Goal: Transaction & Acquisition: Purchase product/service

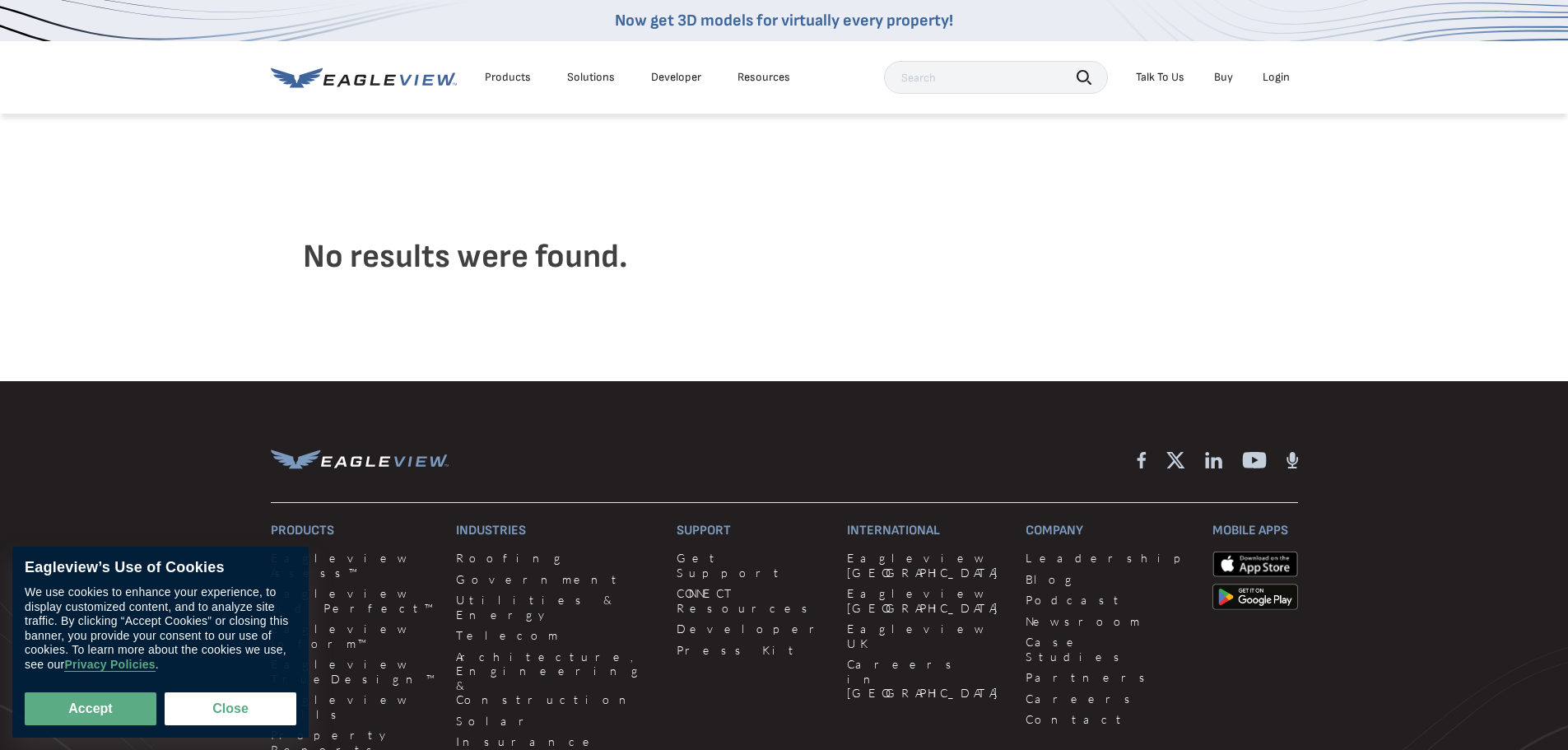
click at [1271, 79] on div "Login" at bounding box center [1276, 77] width 27 height 15
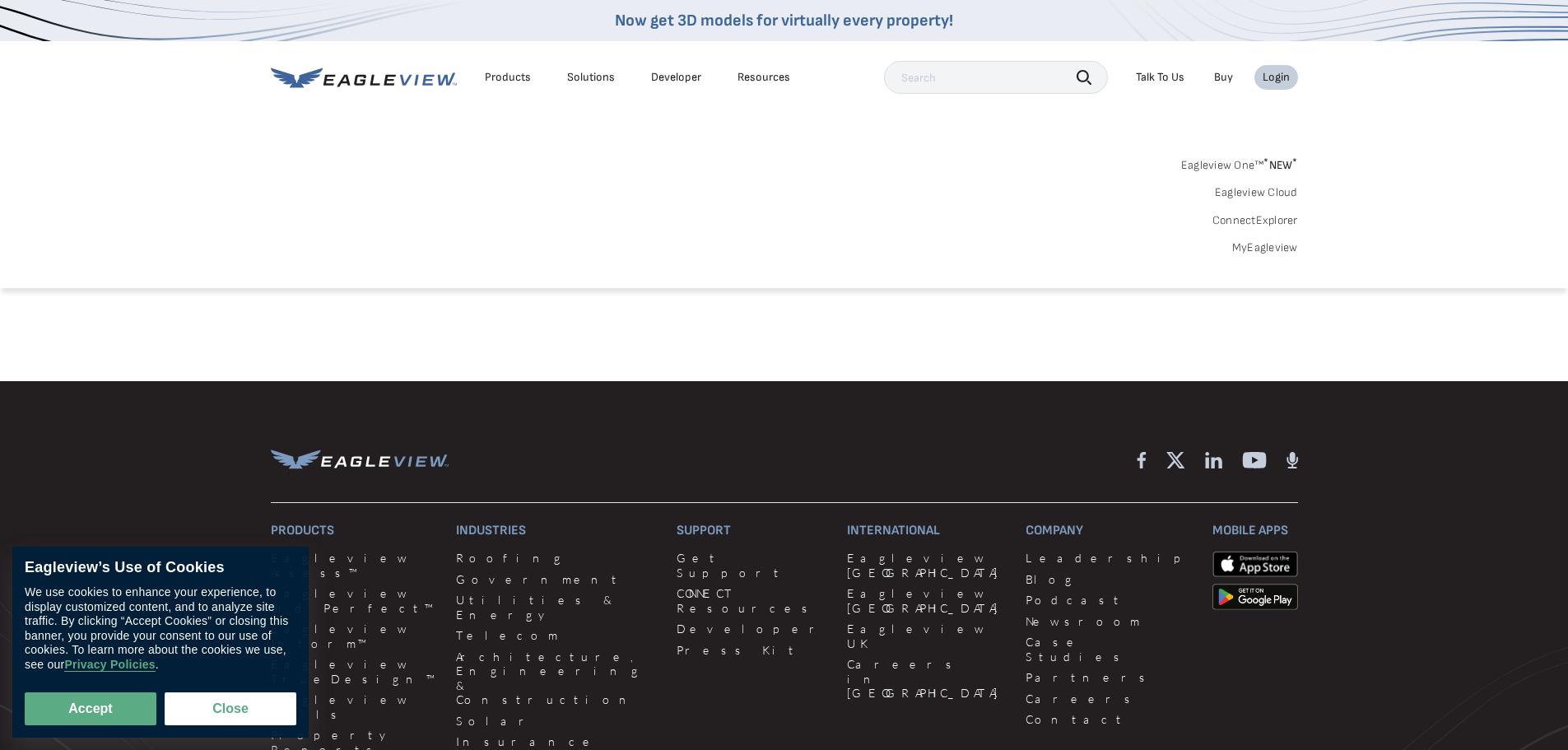
click at [1285, 70] on div "Login" at bounding box center [1276, 77] width 27 height 15
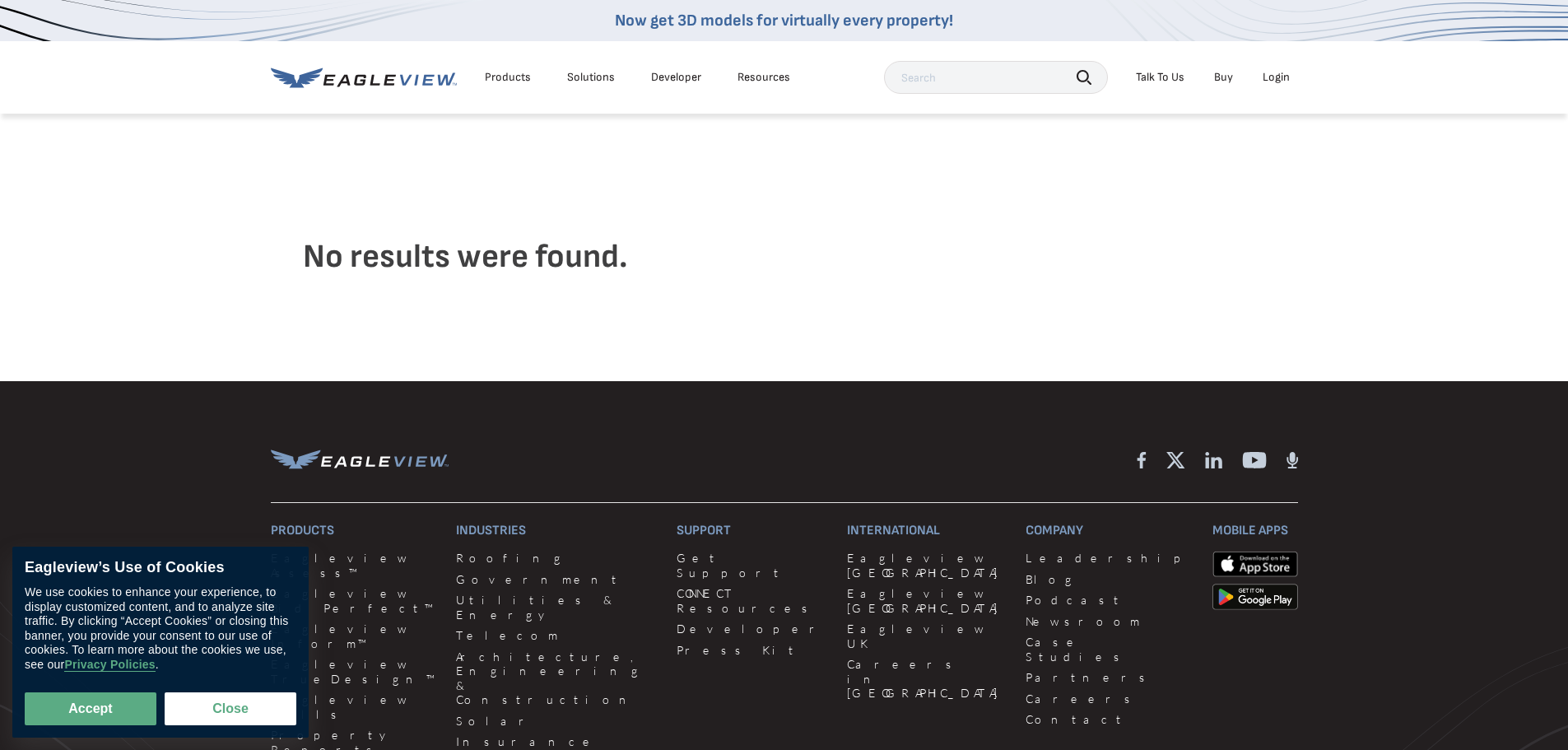
click at [1285, 70] on div "Login" at bounding box center [1276, 77] width 27 height 15
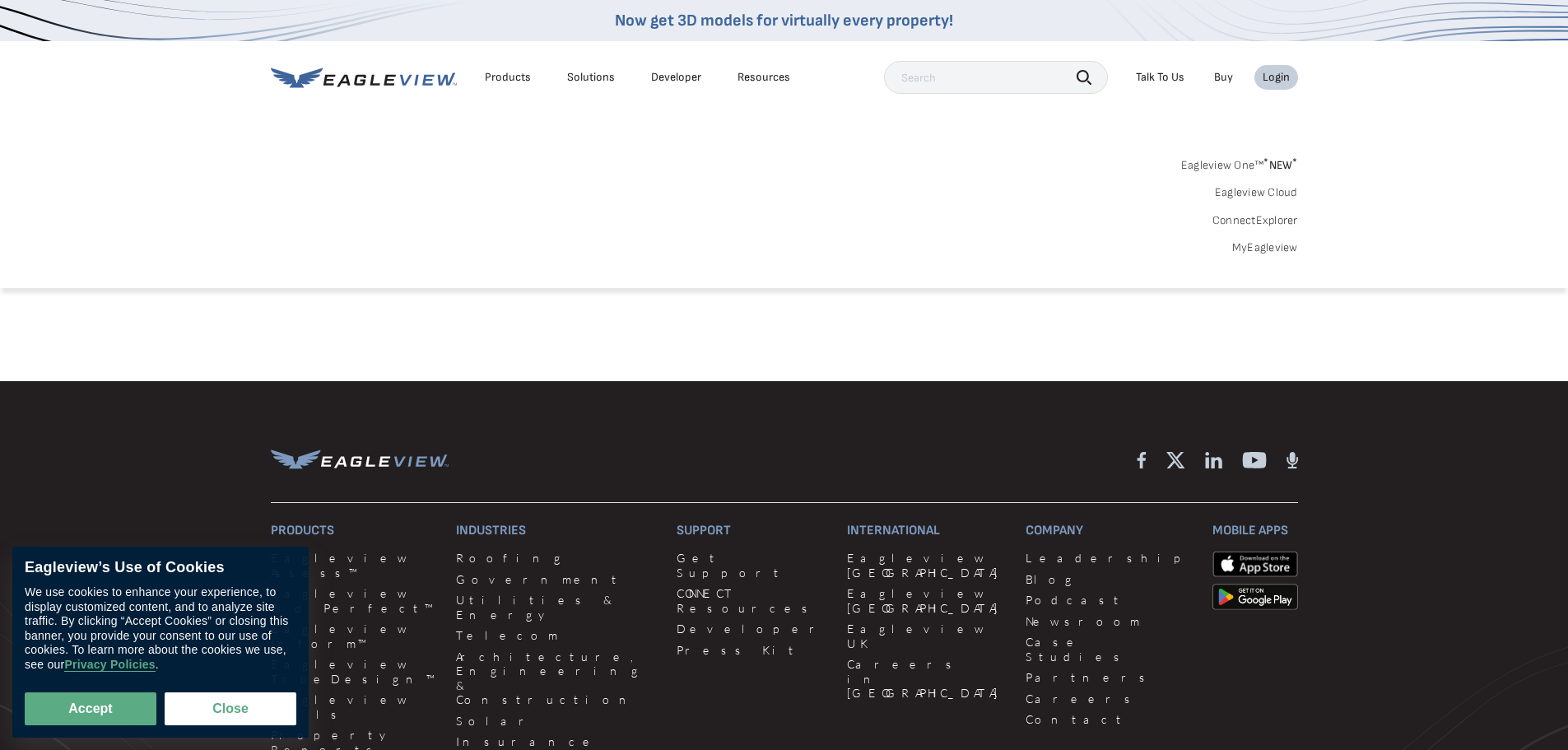
click at [1267, 249] on link "MyEagleview" at bounding box center [1264, 247] width 66 height 15
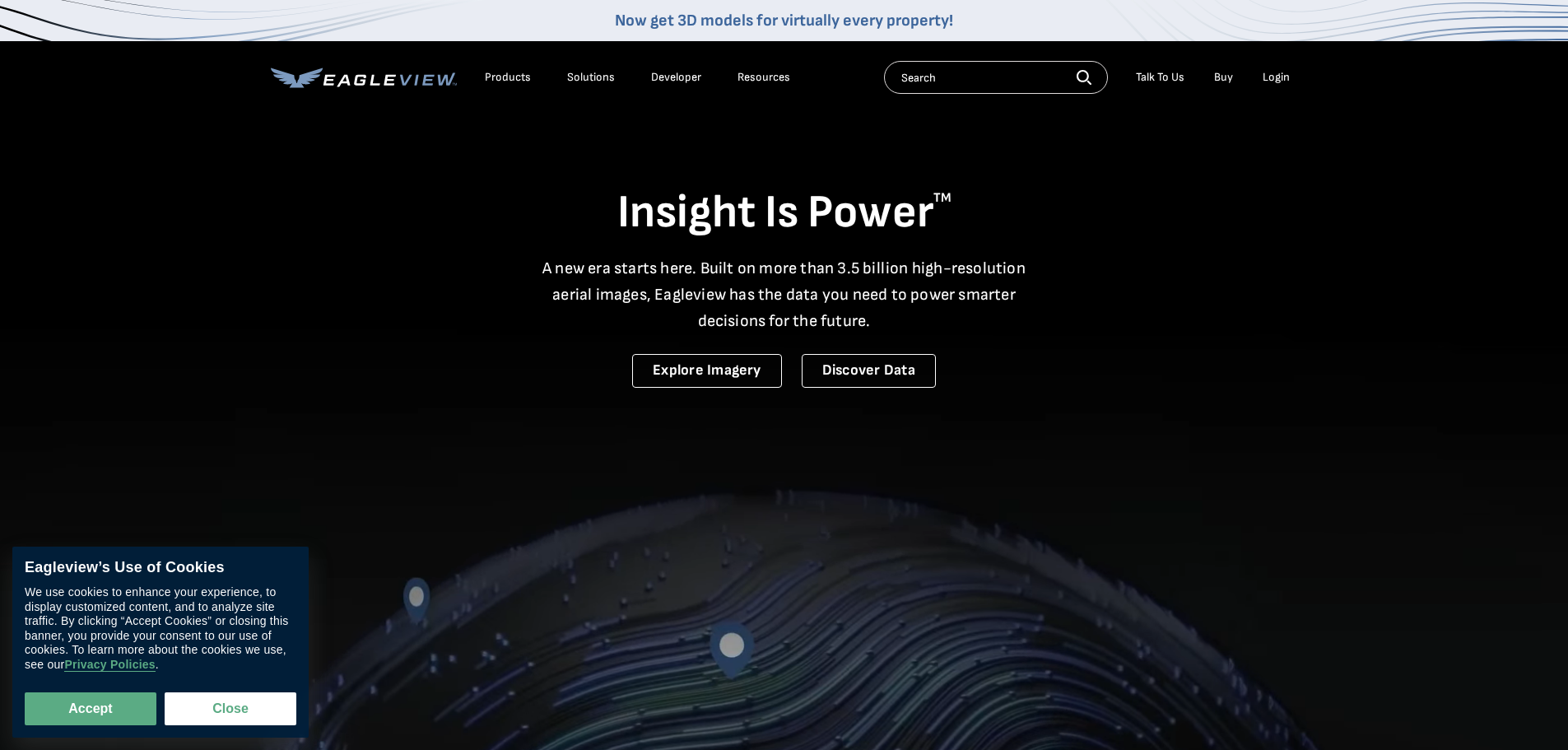
click at [508, 73] on div "Products" at bounding box center [508, 77] width 46 height 15
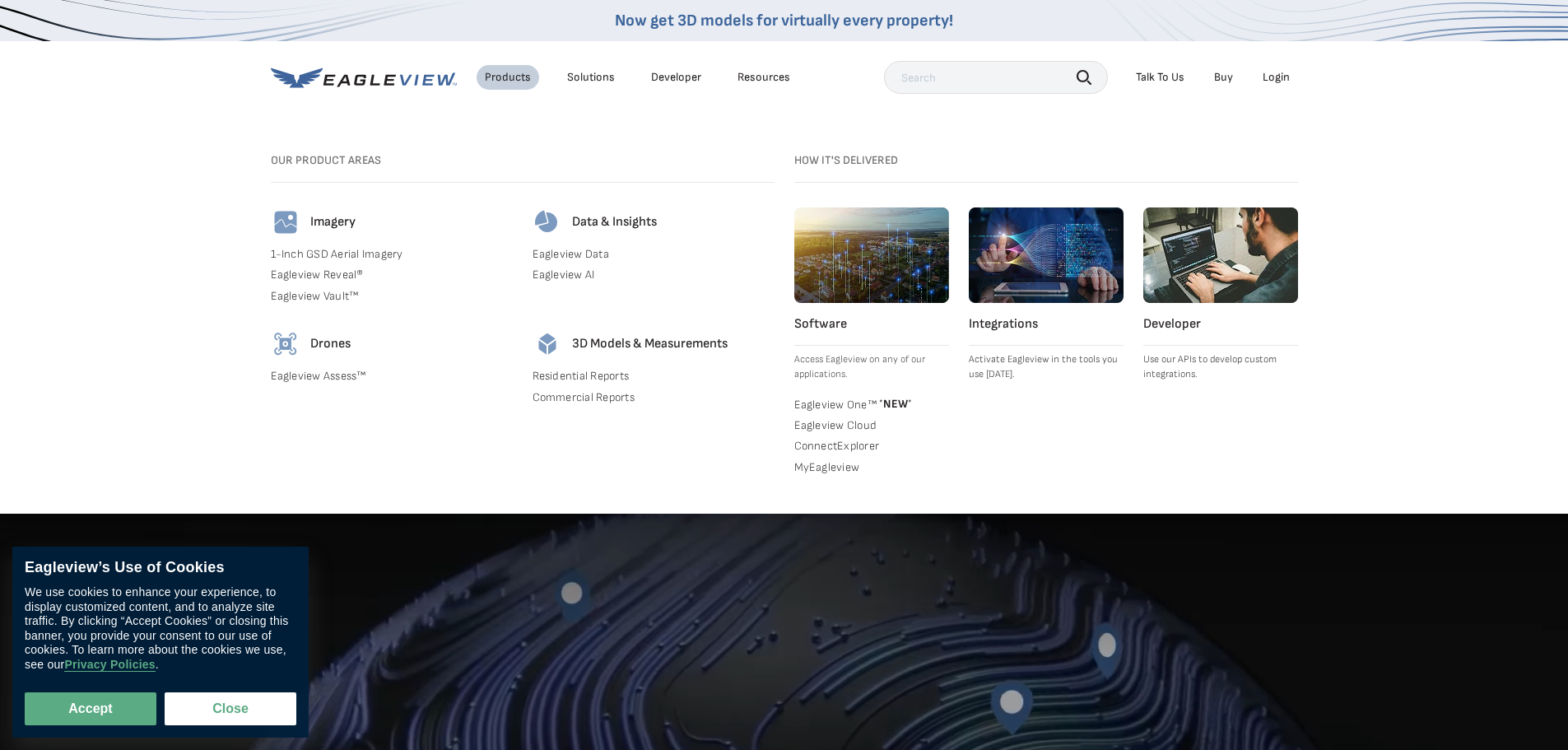
click at [1274, 76] on div "Login" at bounding box center [1276, 77] width 27 height 15
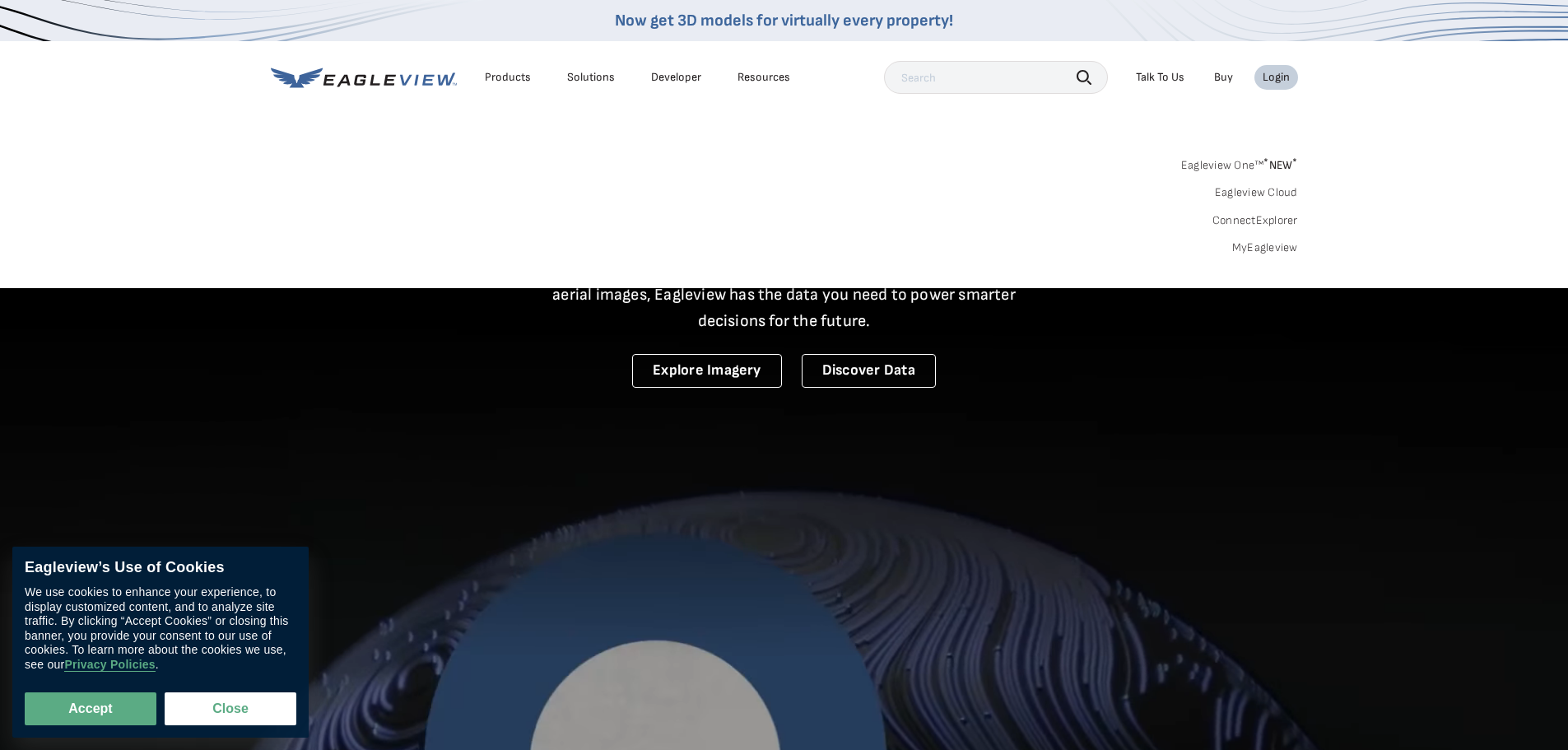
click at [1251, 164] on link "Eagleview One™ * NEW *" at bounding box center [1239, 162] width 117 height 19
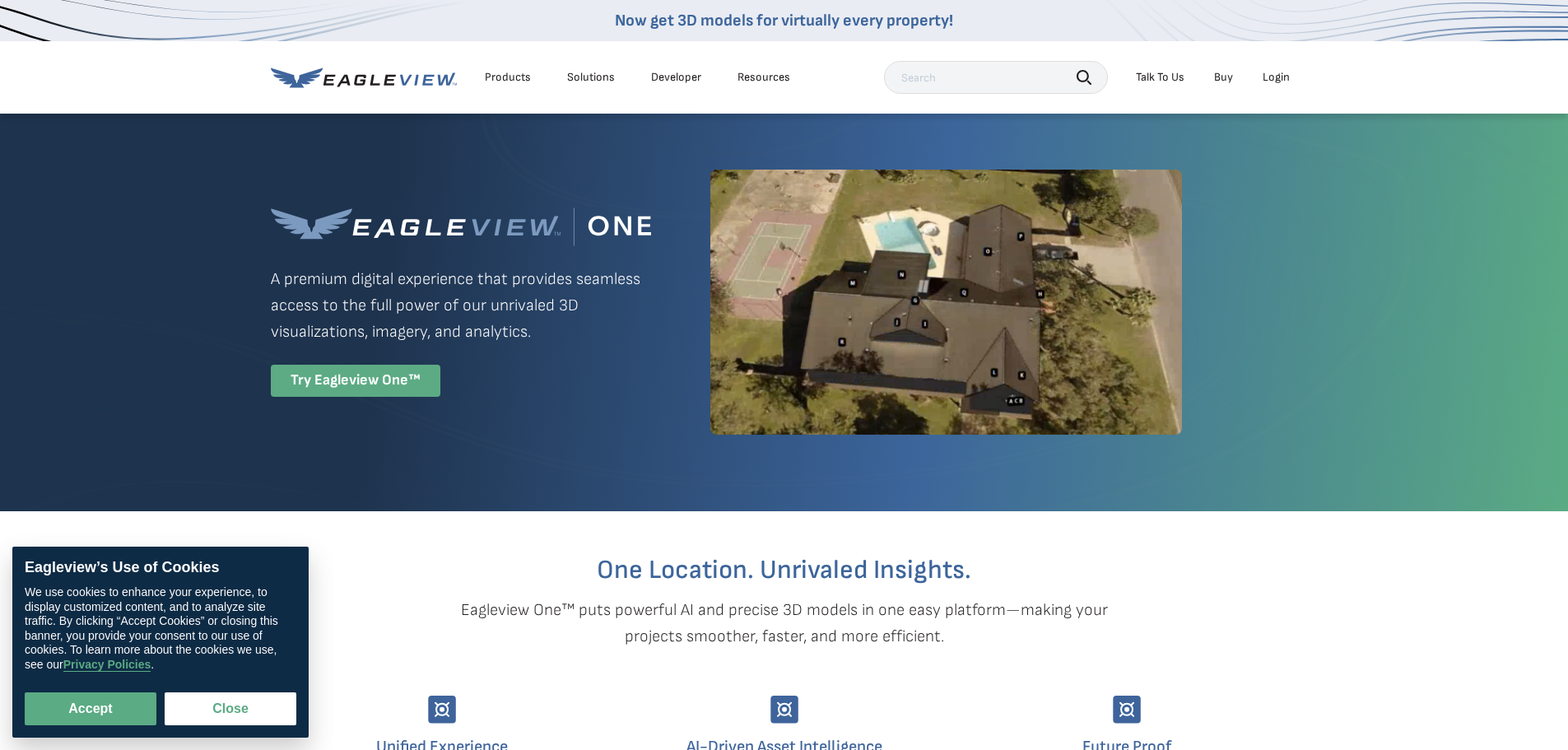
click at [345, 387] on div "Try Eagleview One™" at bounding box center [356, 381] width 169 height 32
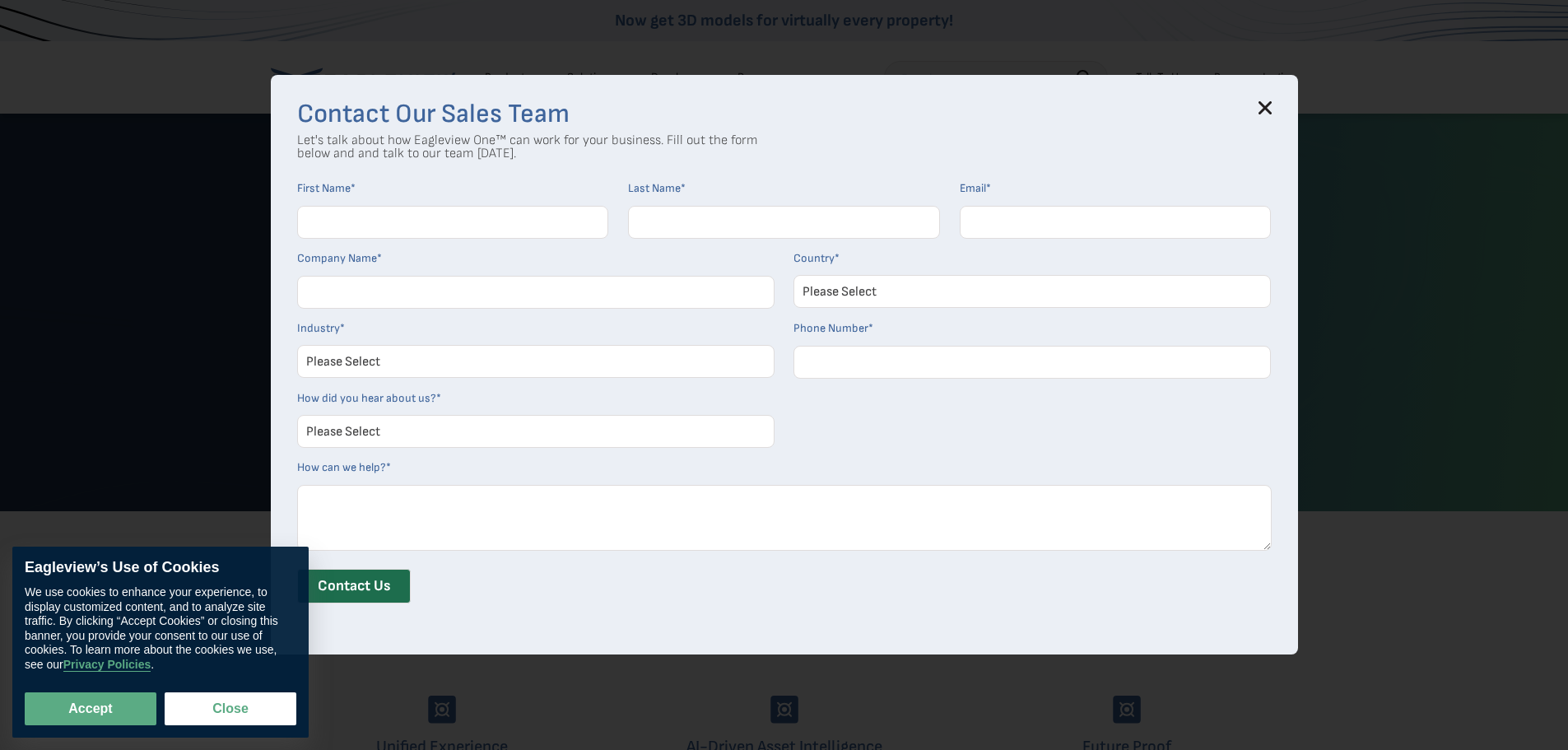
click at [1270, 105] on icon at bounding box center [1264, 108] width 11 height 11
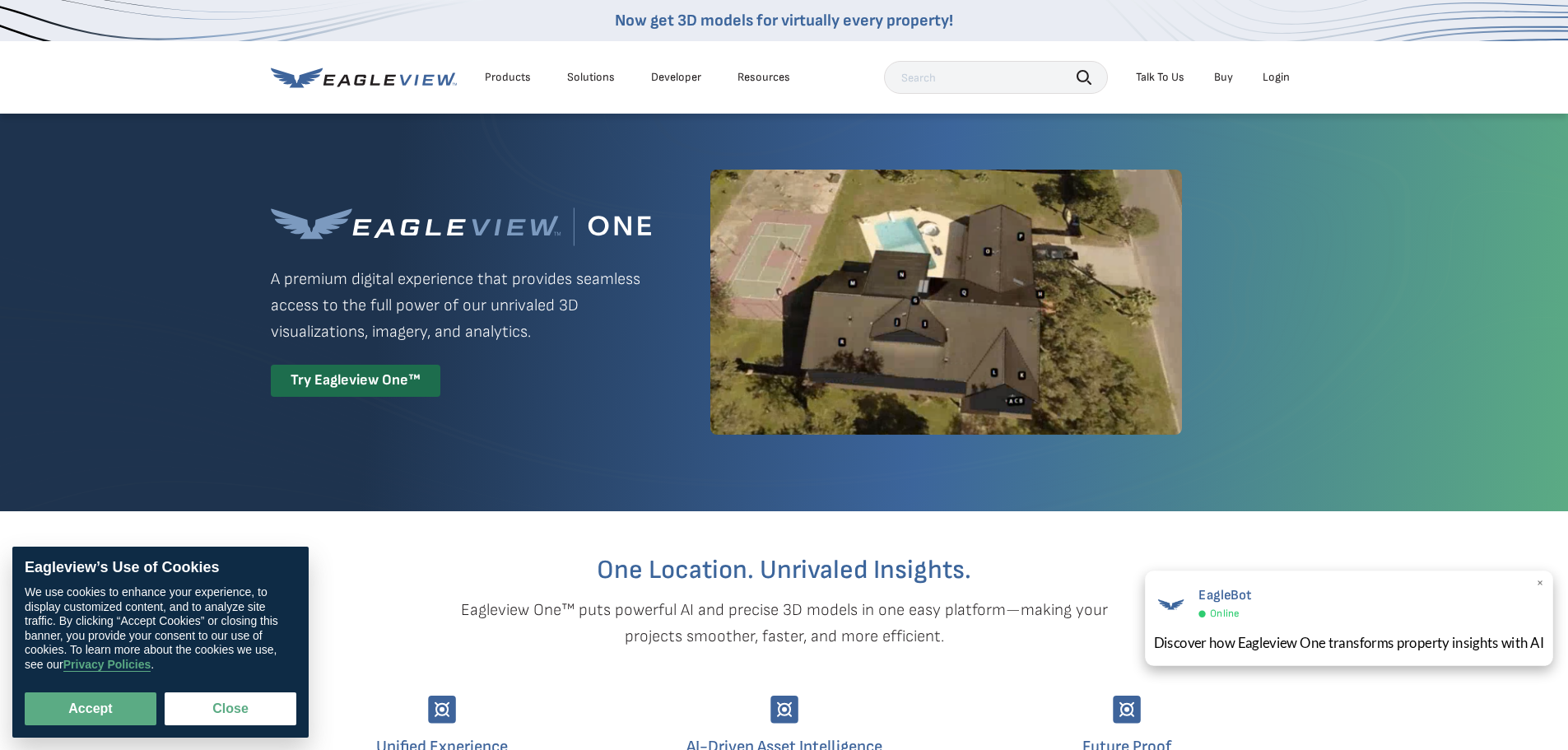
click at [1534, 586] on div "EagleBot Online" at bounding box center [1349, 603] width 391 height 38
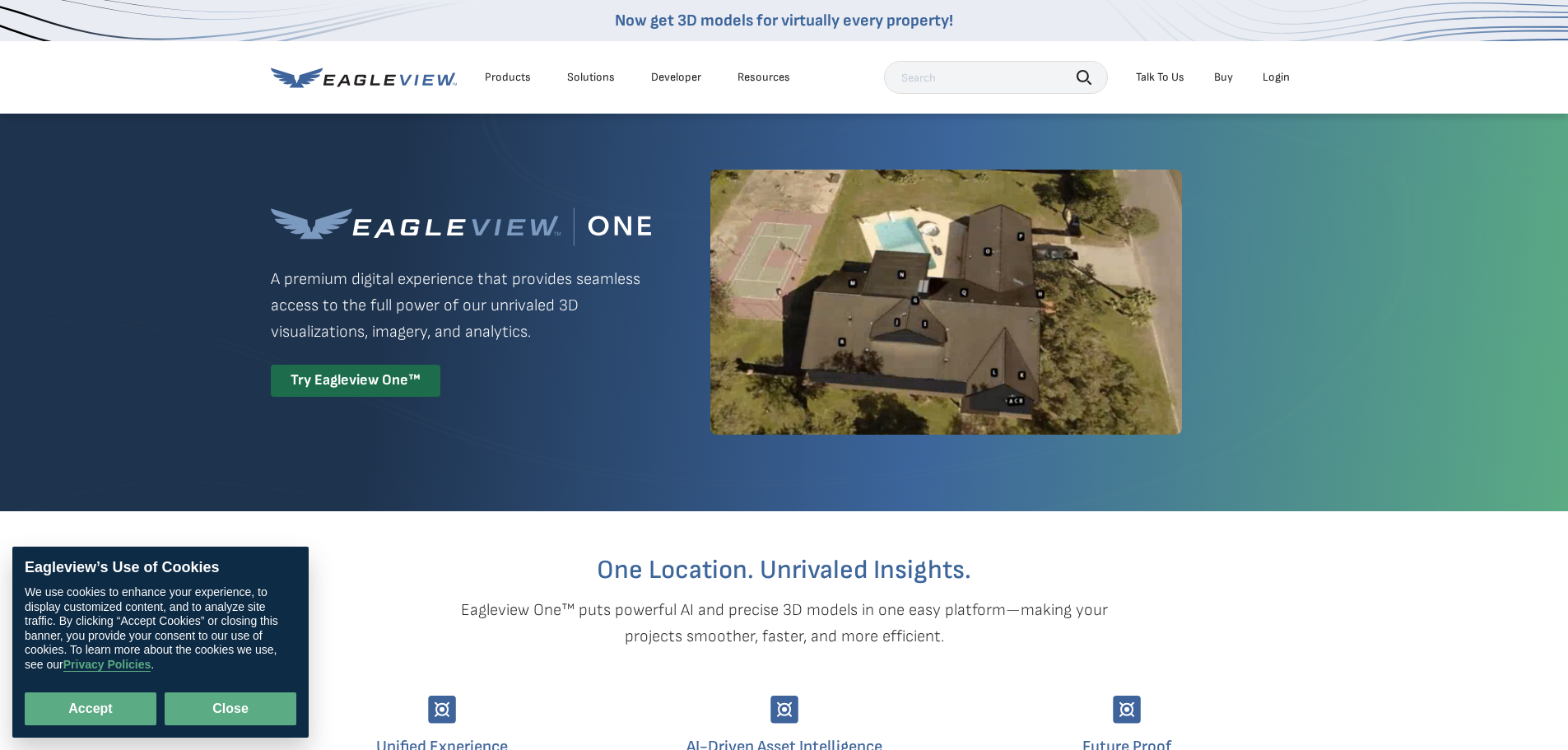
click at [165, 711] on button "Close" at bounding box center [231, 709] width 132 height 33
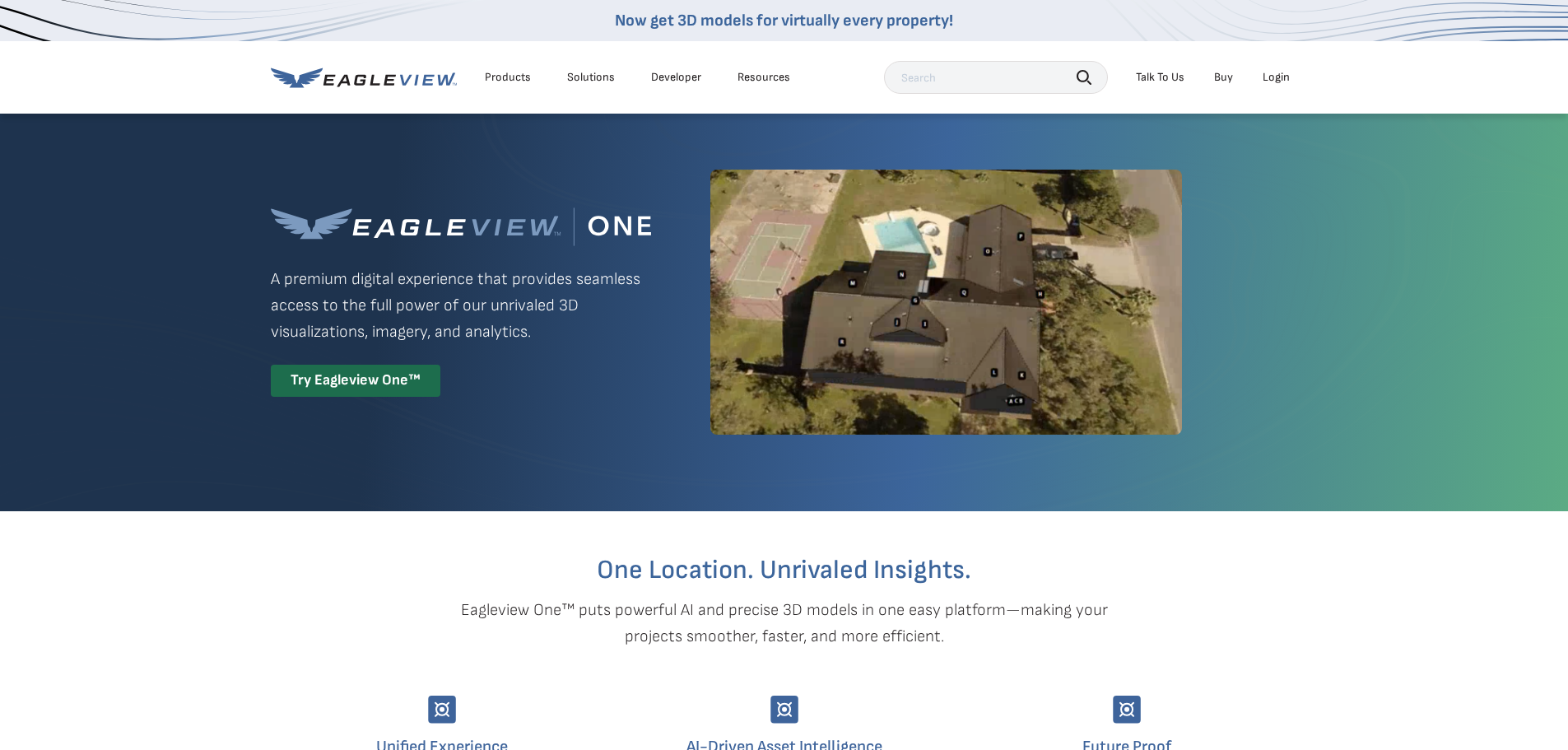
click at [1275, 74] on div "Login" at bounding box center [1276, 77] width 27 height 15
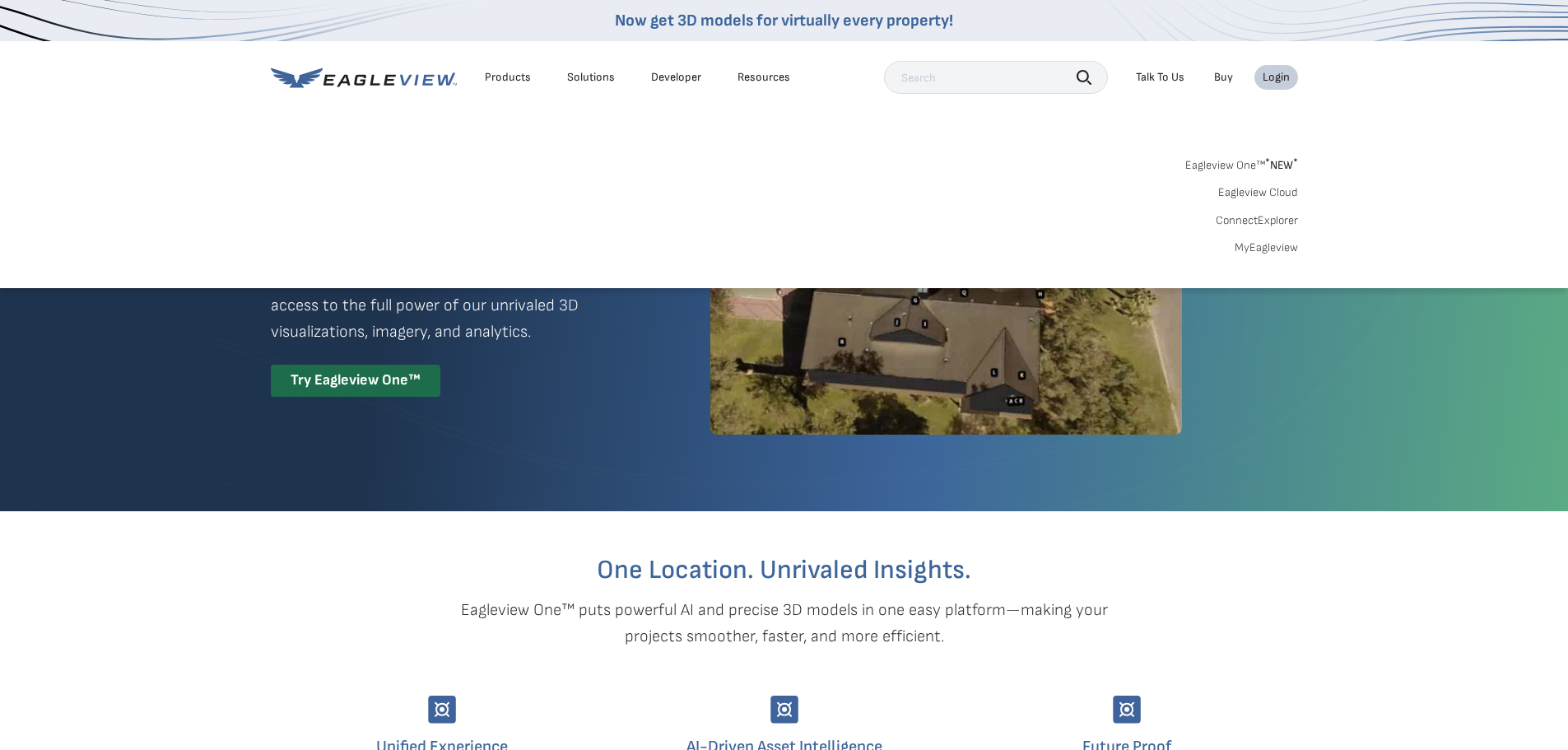
click at [1270, 242] on link "MyEagleview" at bounding box center [1266, 247] width 63 height 15
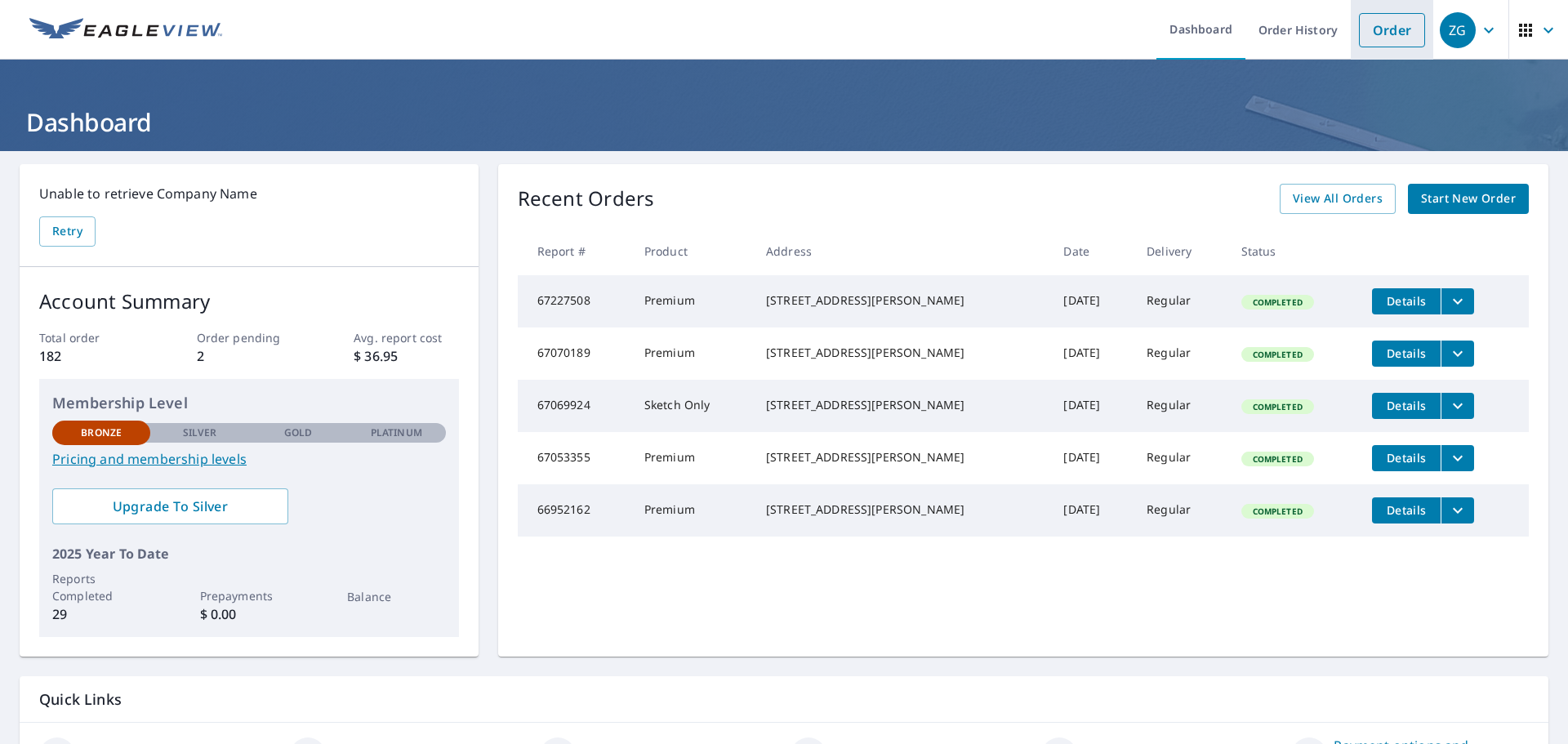
click at [1373, 31] on link "Order" at bounding box center [1392, 30] width 66 height 34
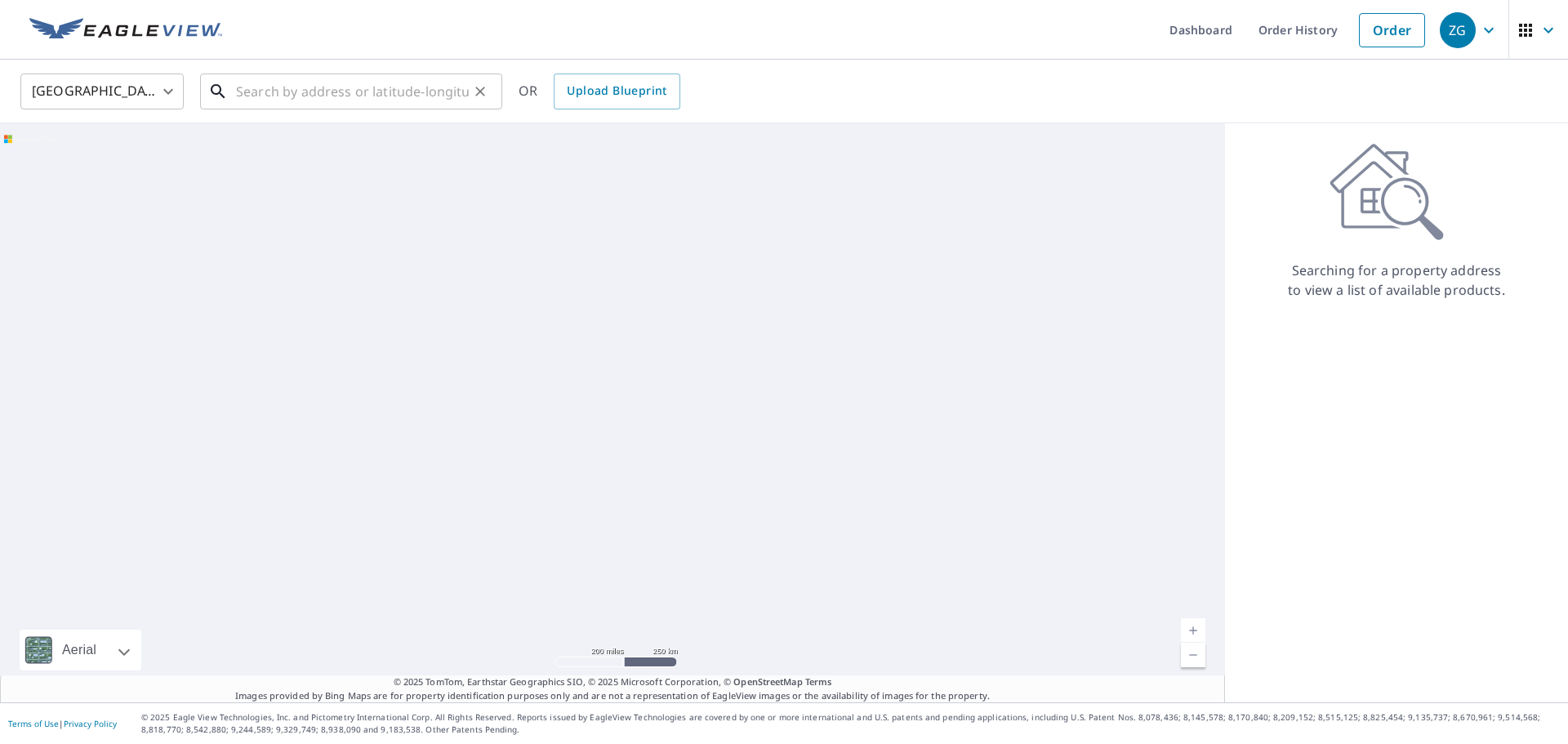
click at [280, 91] on input "text" at bounding box center [352, 92] width 232 height 46
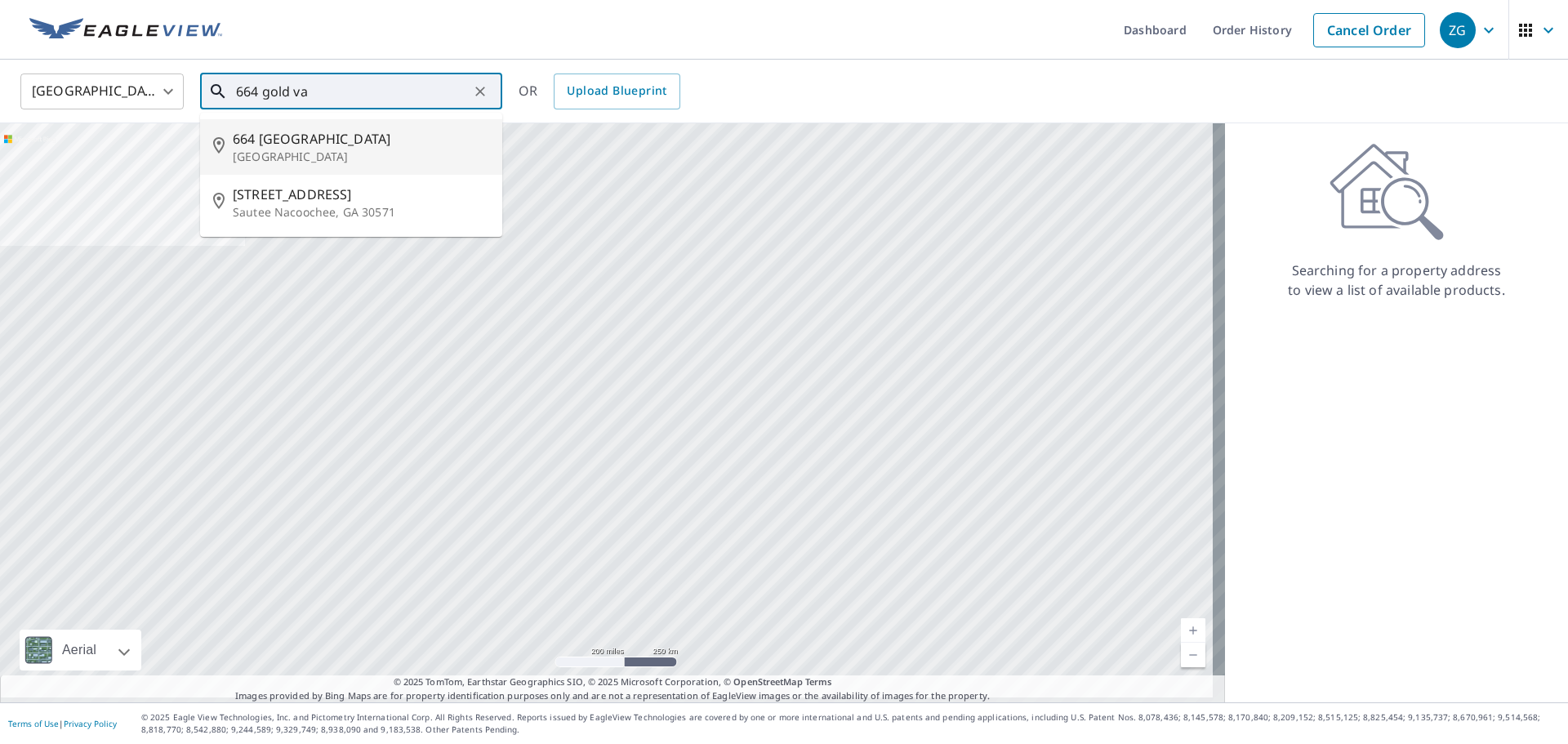
click at [305, 151] on p "[GEOGRAPHIC_DATA]" at bounding box center [361, 156] width 256 height 16
type input "[STREET_ADDRESS]"
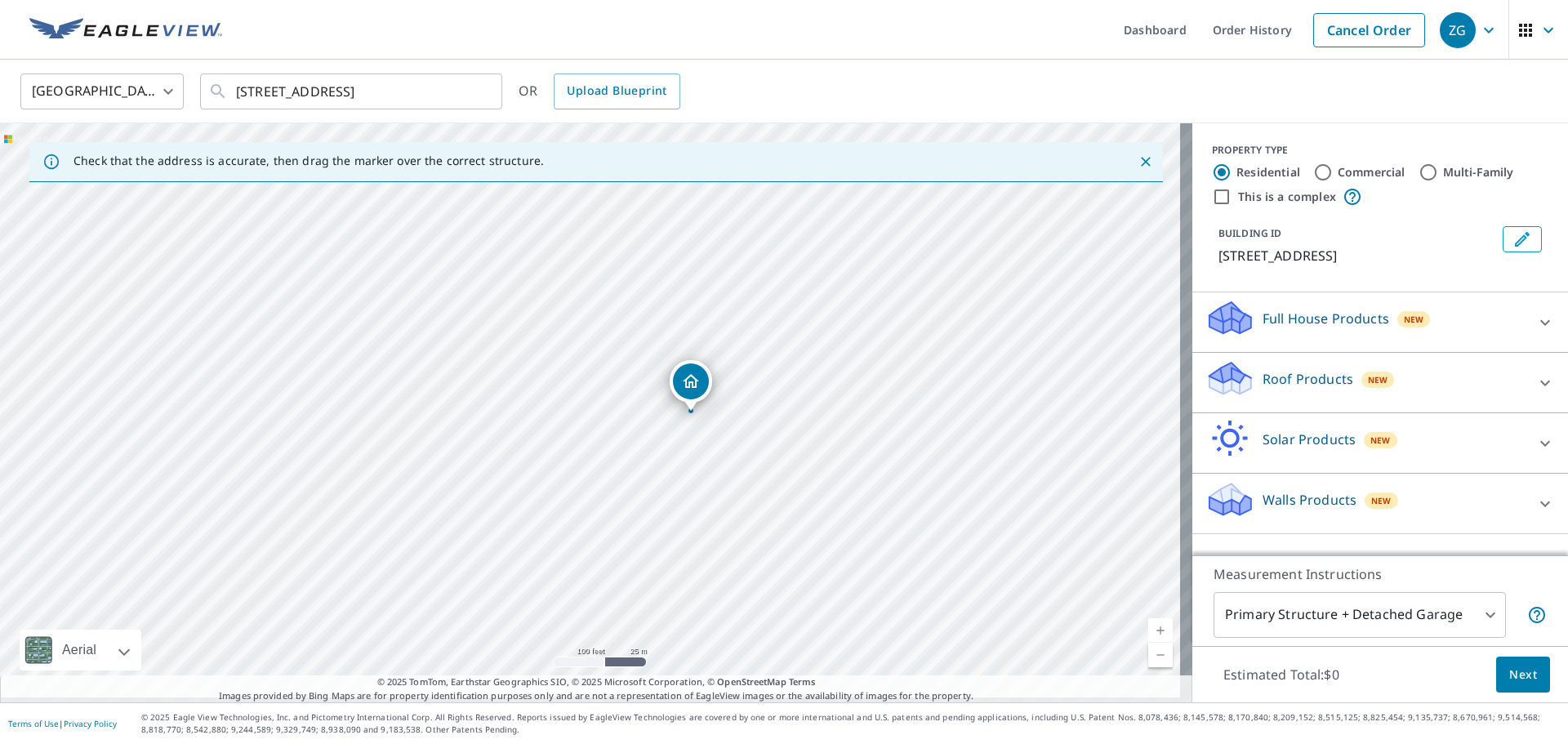
click at [1536, 374] on icon at bounding box center [1545, 383] width 20 height 20
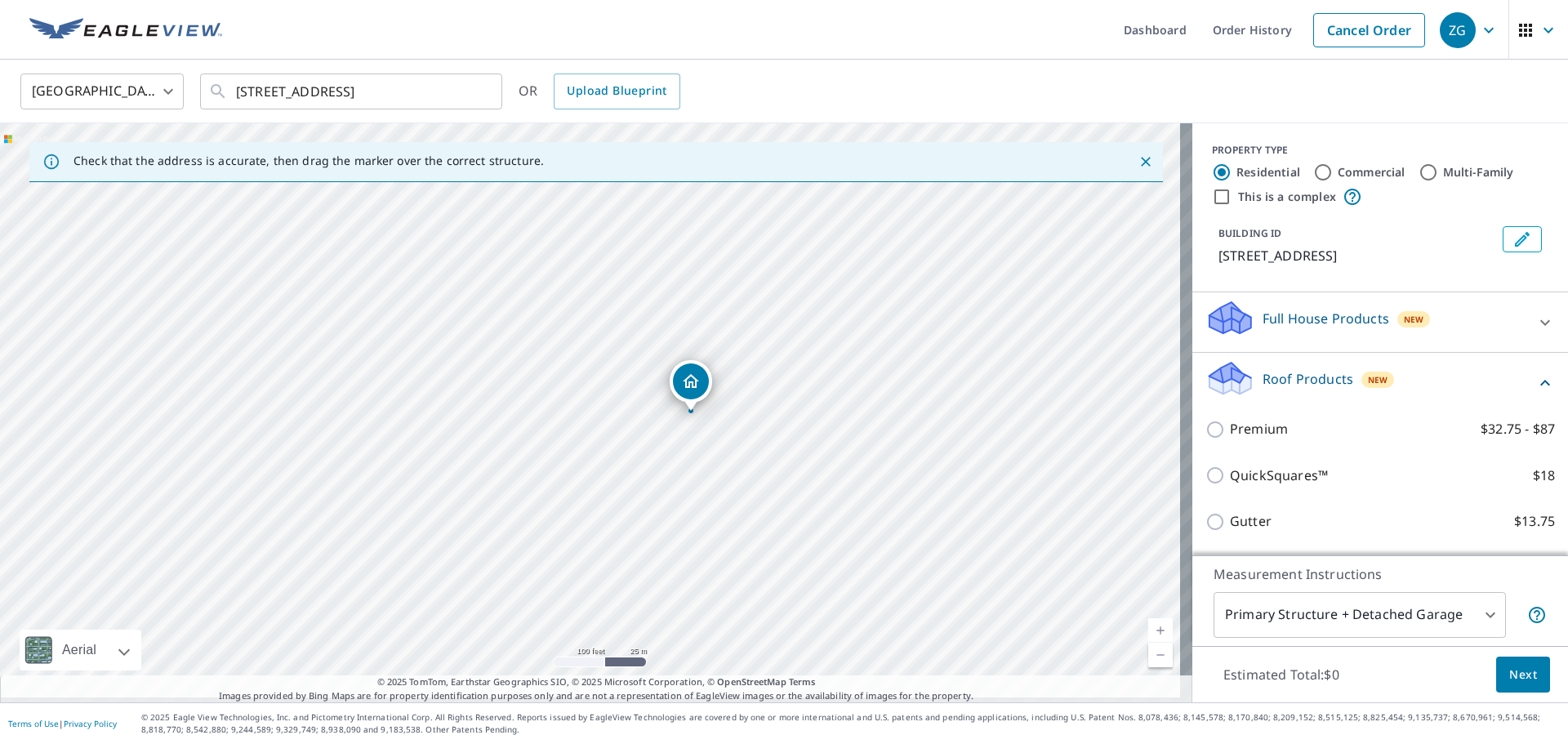
scroll to position [81, 0]
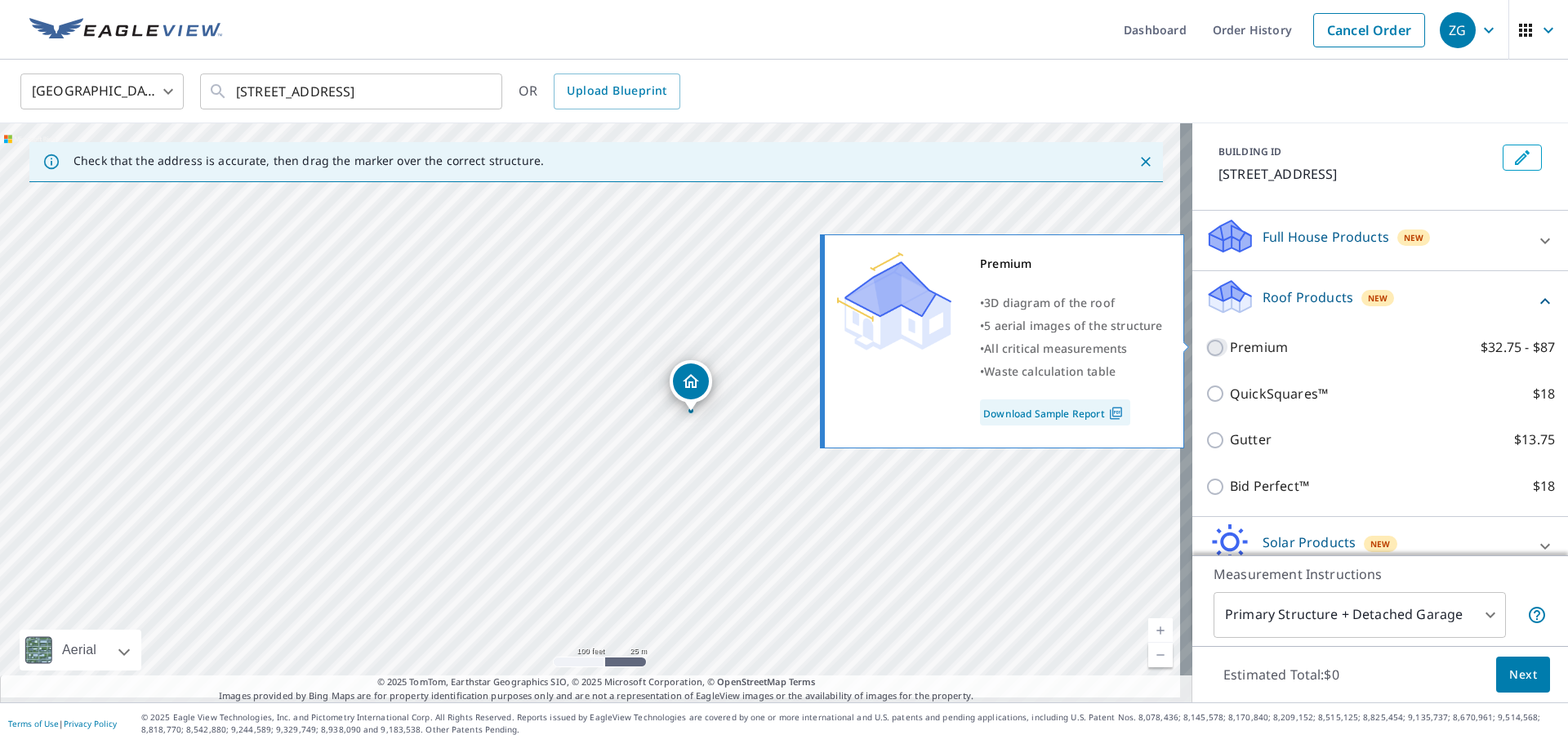
click at [1206, 340] on input "Premium $32.75 - $87" at bounding box center [1218, 348] width 25 height 20
checkbox input "true"
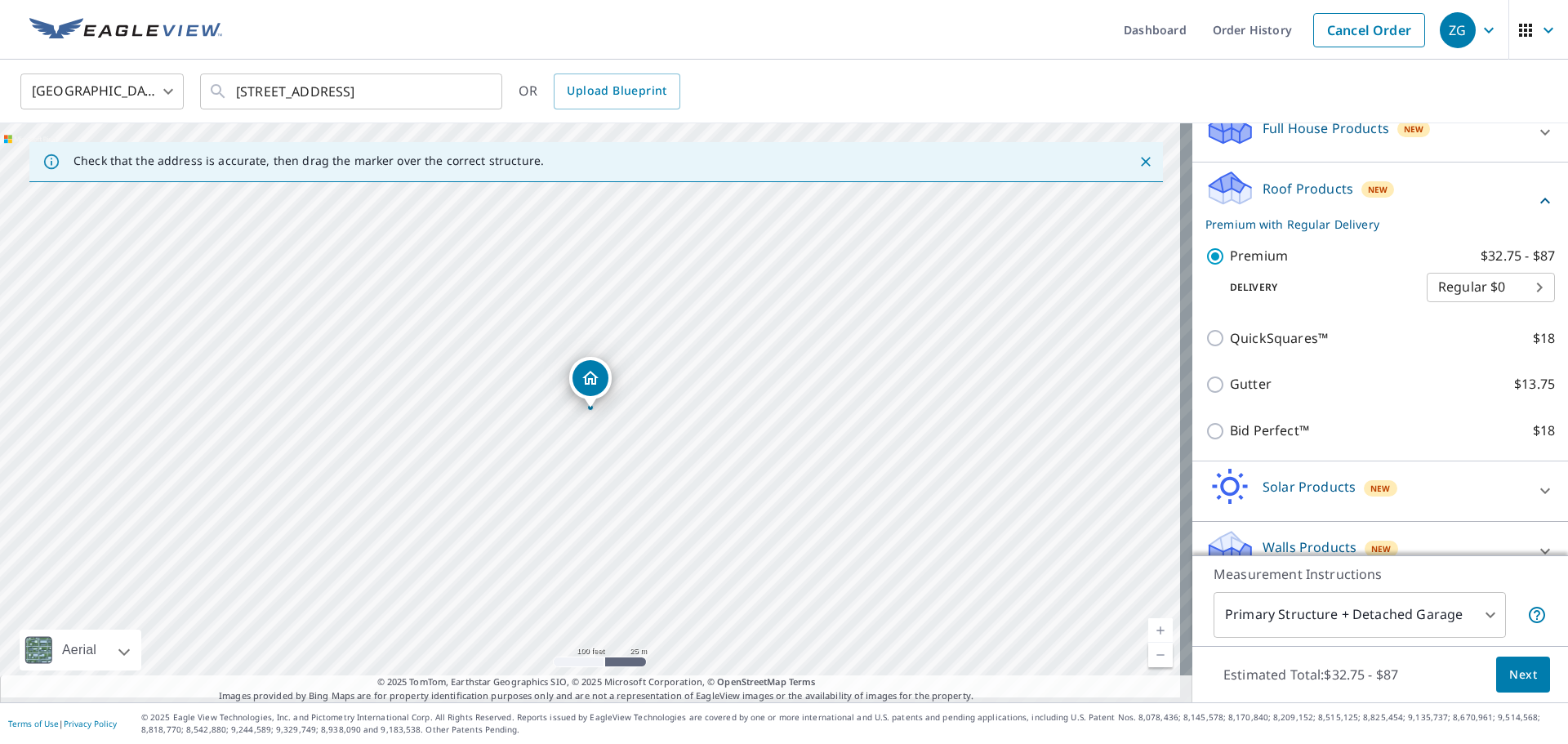
scroll to position [201, 0]
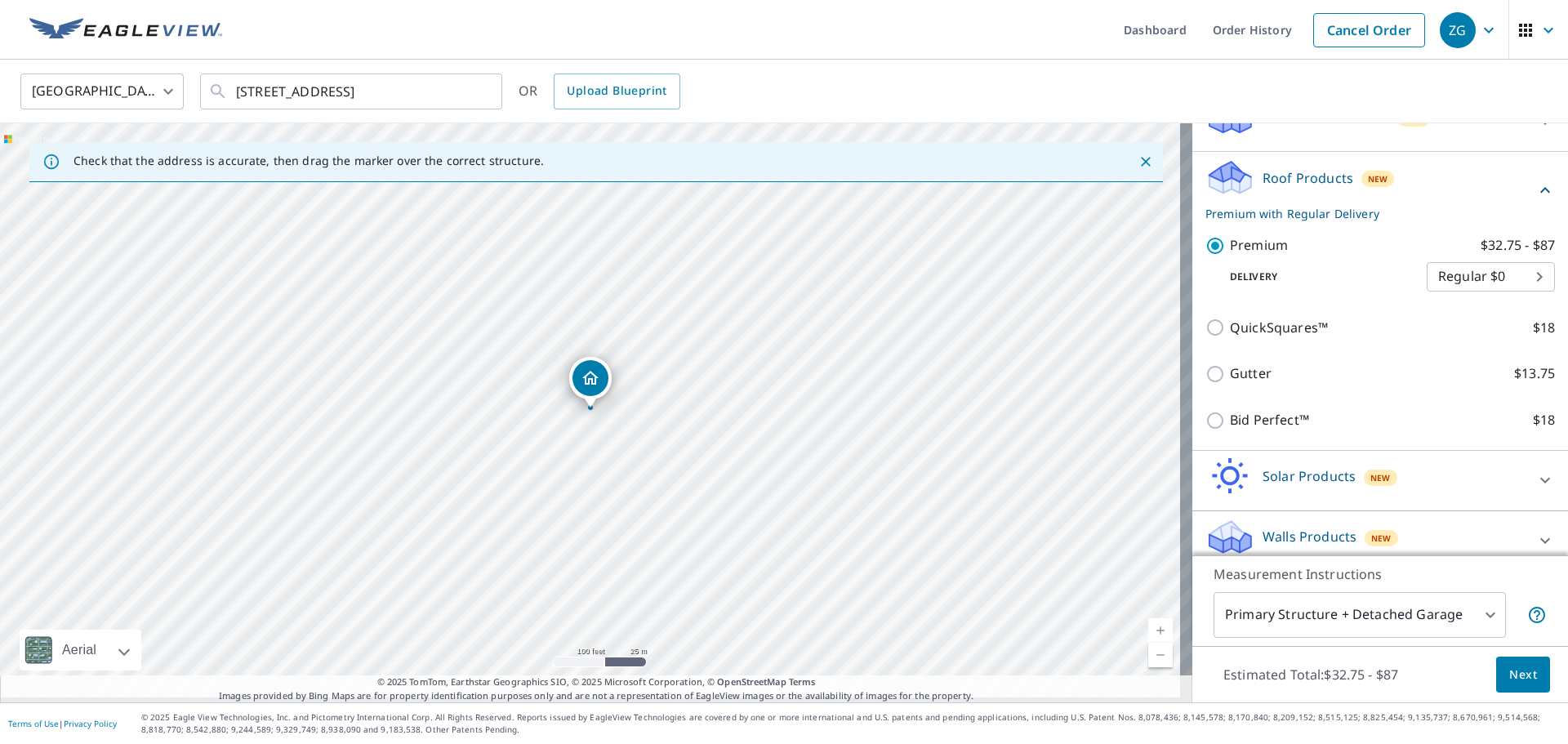
click at [1519, 665] on span "Next" at bounding box center [1523, 675] width 28 height 20
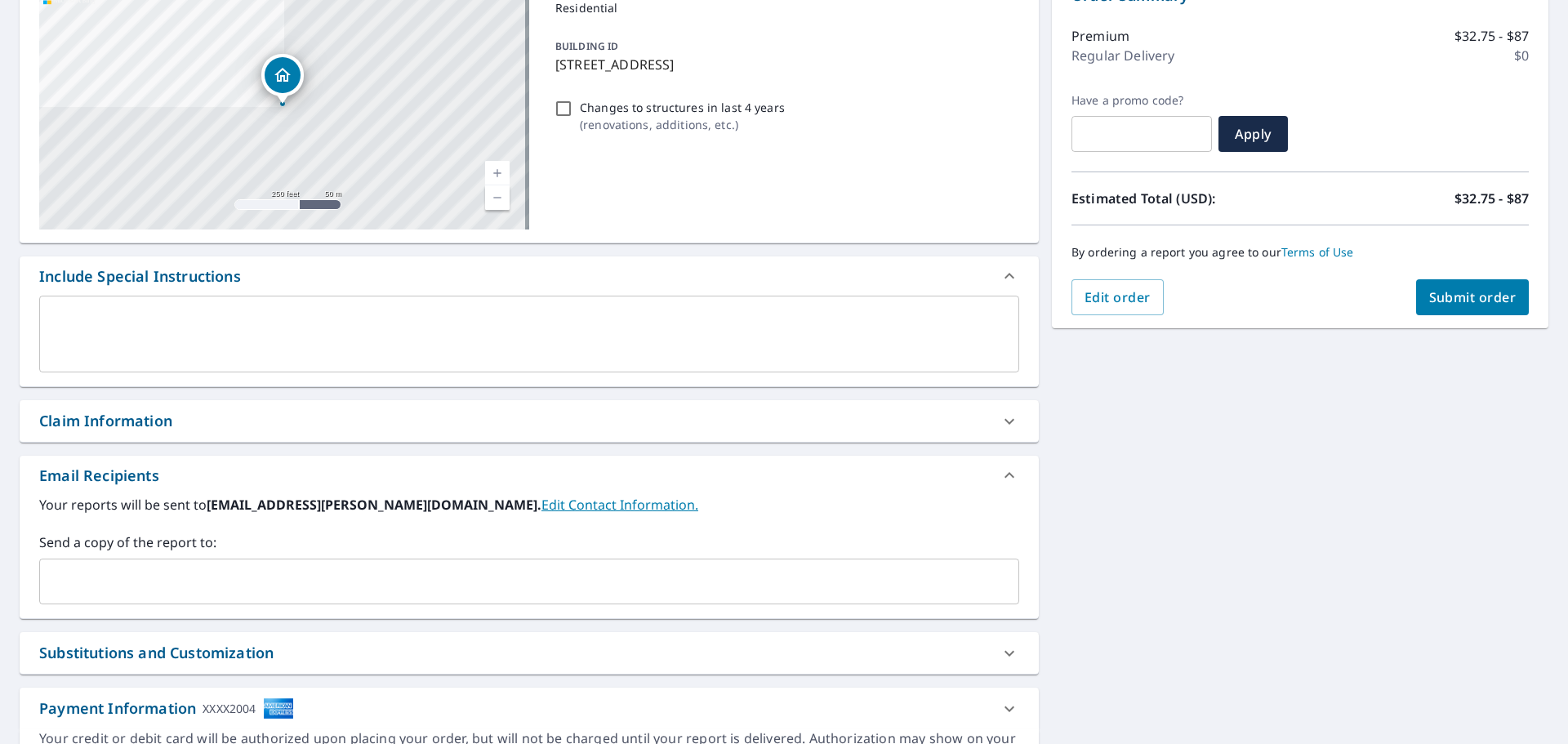
scroll to position [272, 0]
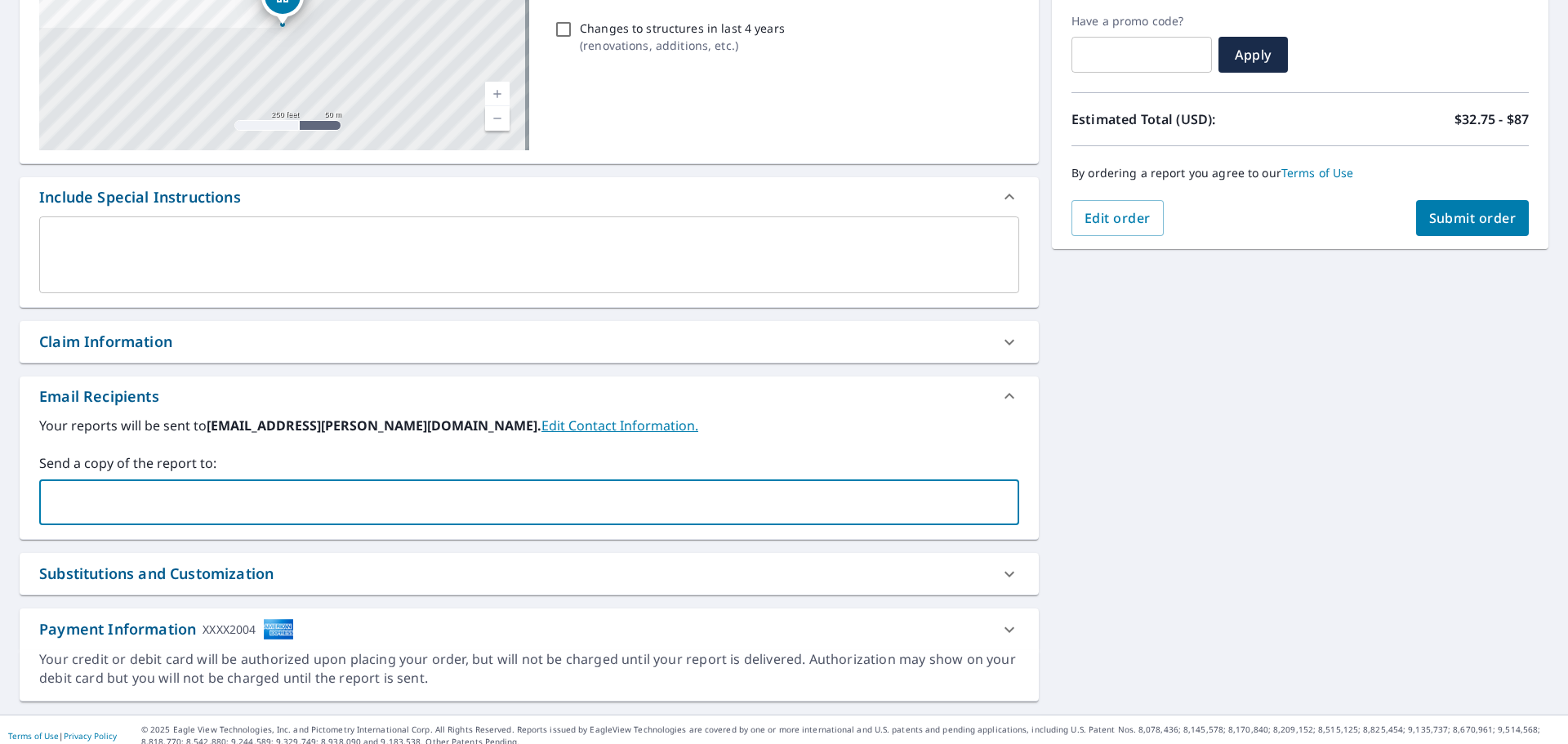
click at [223, 493] on input "text" at bounding box center [517, 502] width 941 height 31
type input "[PERSON_NAME][EMAIL_ADDRESS][PERSON_NAME][DOMAIN_NAME]"
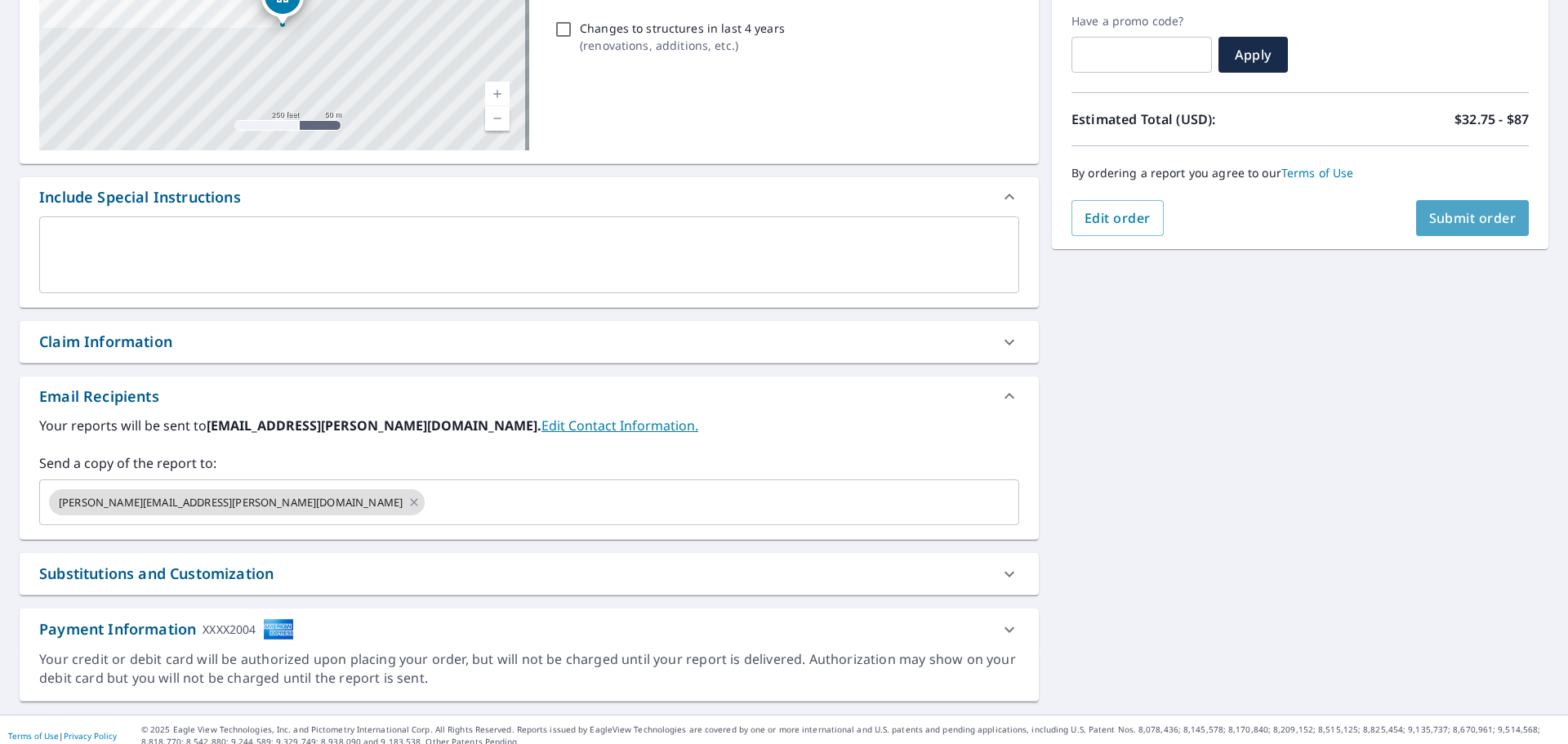
click at [1456, 220] on span "Submit order" at bounding box center [1473, 217] width 87 height 18
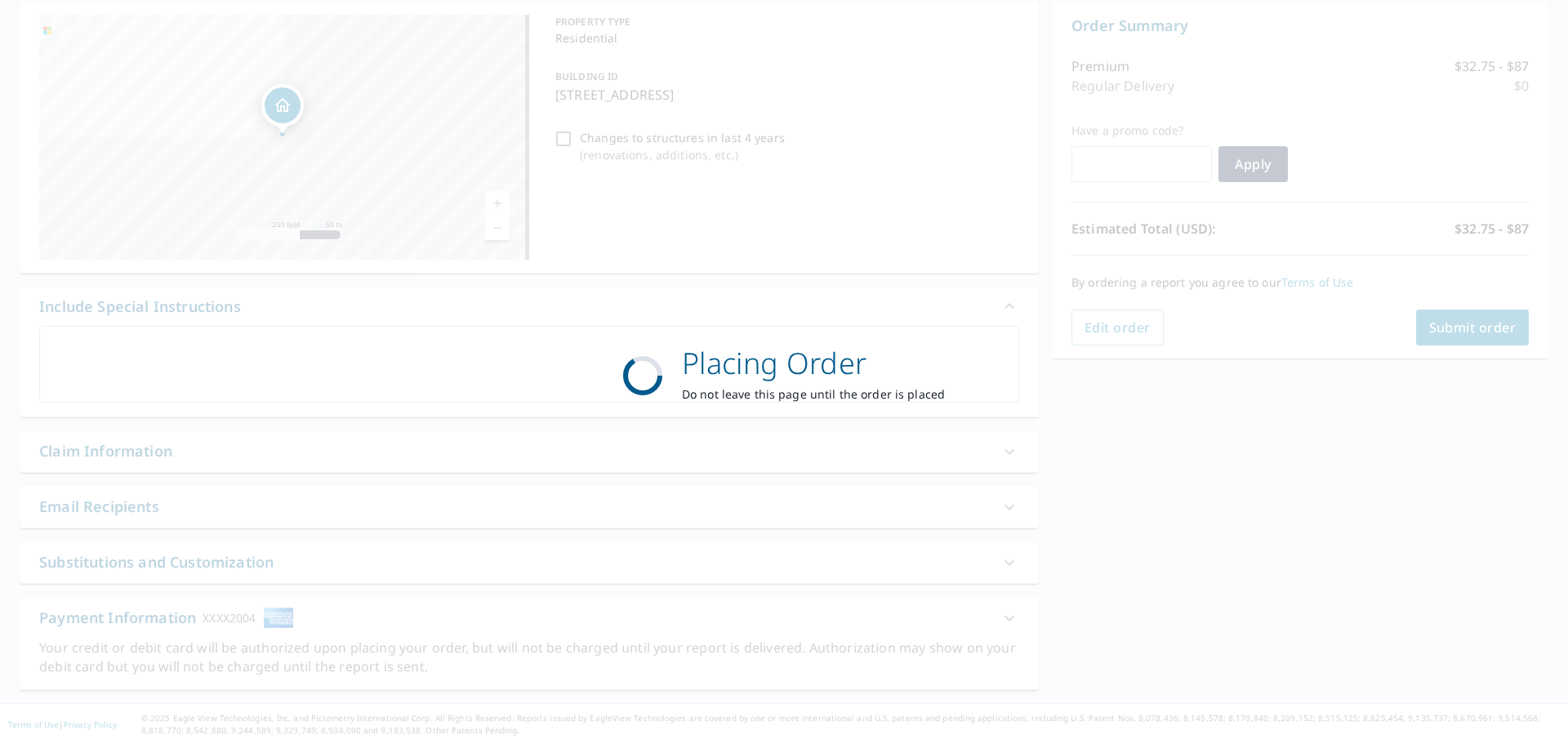
scroll to position [155, 0]
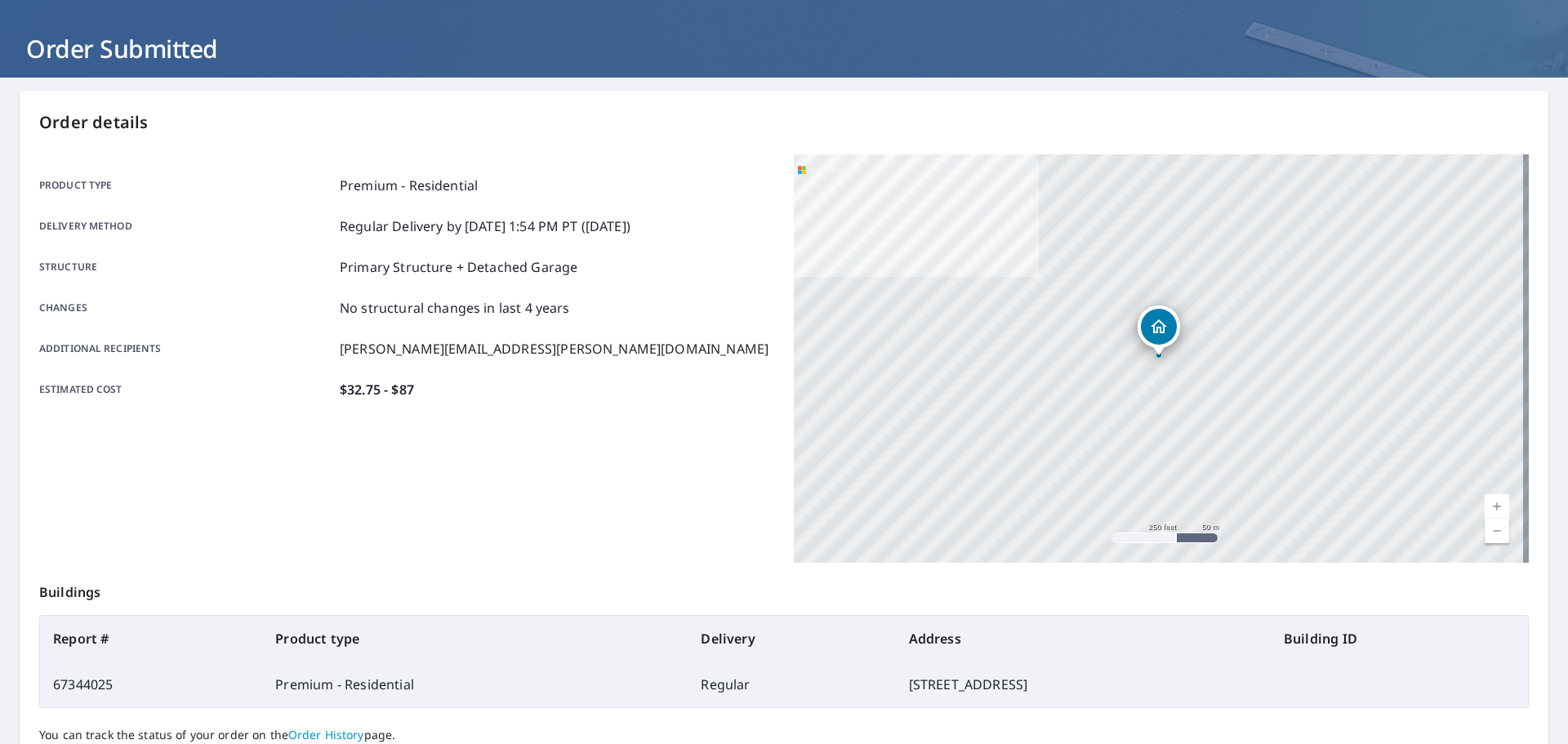
scroll to position [78, 0]
